Goal: Navigation & Orientation: Find specific page/section

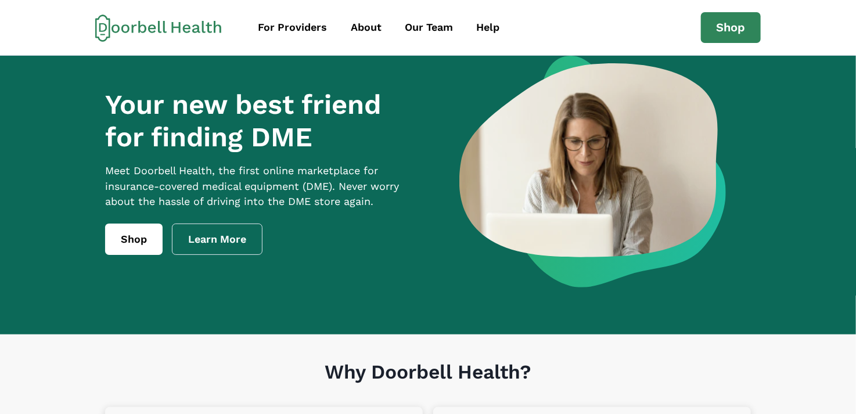
drag, startPoint x: 375, startPoint y: 26, endPoint x: 377, endPoint y: 44, distance: 18.2
click at [373, 26] on div "About" at bounding box center [366, 28] width 31 height 16
click at [494, 29] on div "Help" at bounding box center [487, 28] width 23 height 16
click at [296, 29] on div "For Providers" at bounding box center [292, 28] width 69 height 16
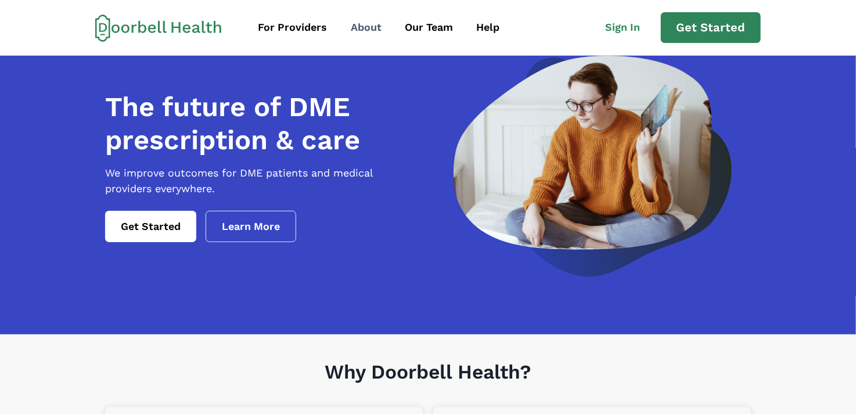
click at [364, 31] on div "About" at bounding box center [366, 28] width 31 height 16
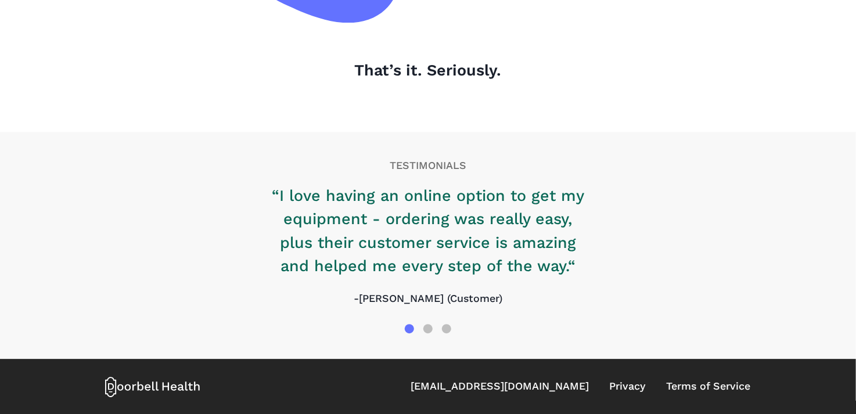
scroll to position [1080, 0]
